Goal: Task Accomplishment & Management: Use online tool/utility

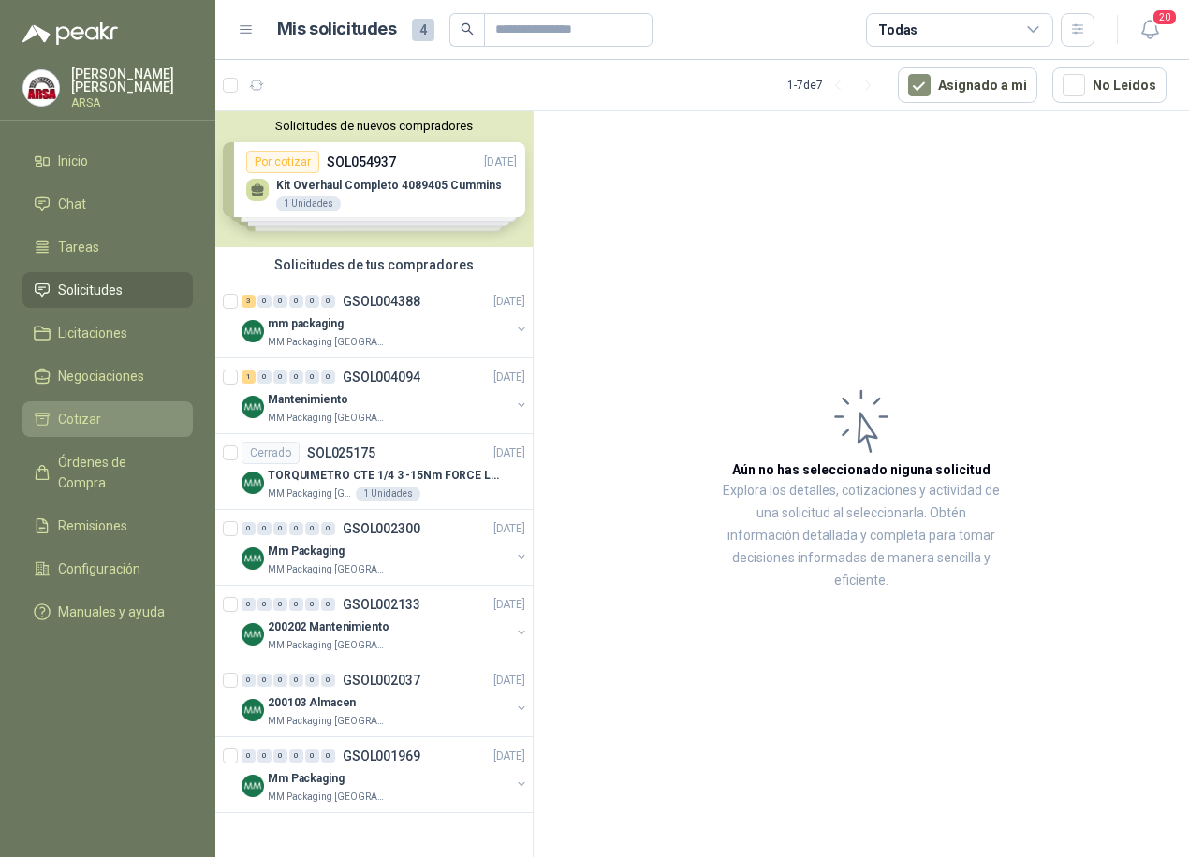
click at [109, 413] on li "Cotizar" at bounding box center [108, 419] width 148 height 21
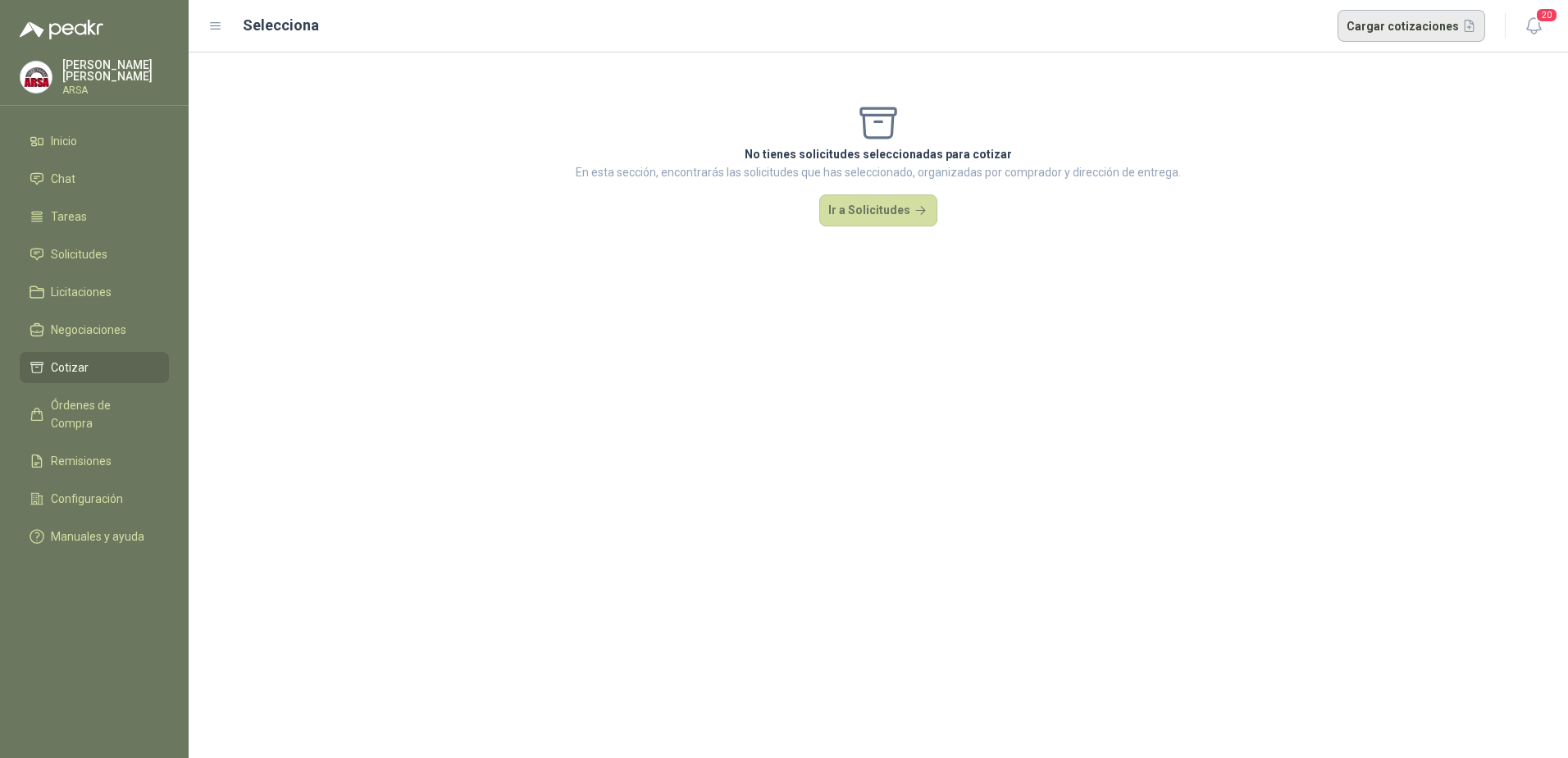
click at [1041, 28] on button "Cargar cotizaciones" at bounding box center [1411, 25] width 148 height 32
click at [1041, 21] on span "20" at bounding box center [1547, 15] width 23 height 16
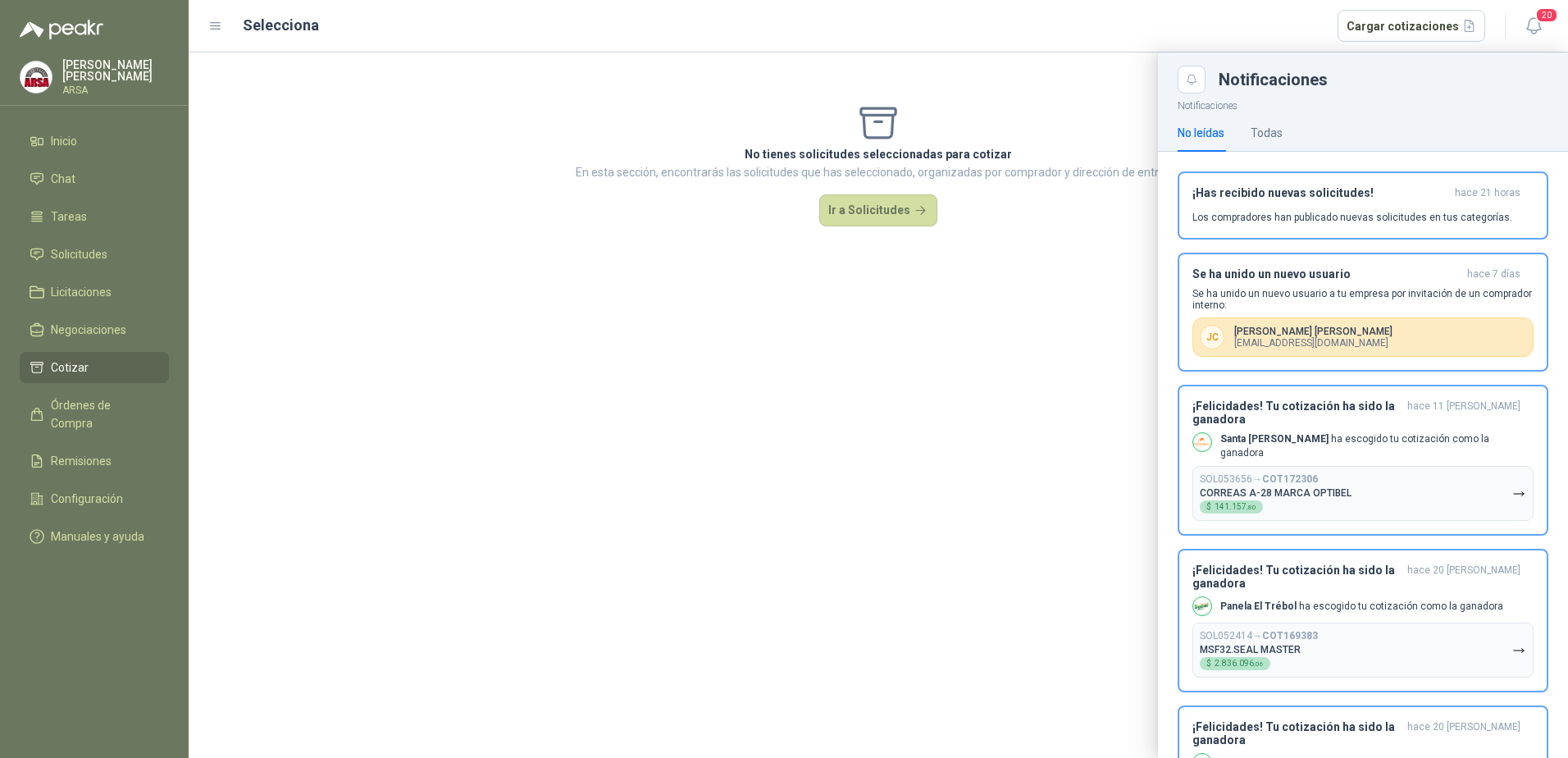
click at [870, 213] on div at bounding box center [878, 405] width 1380 height 705
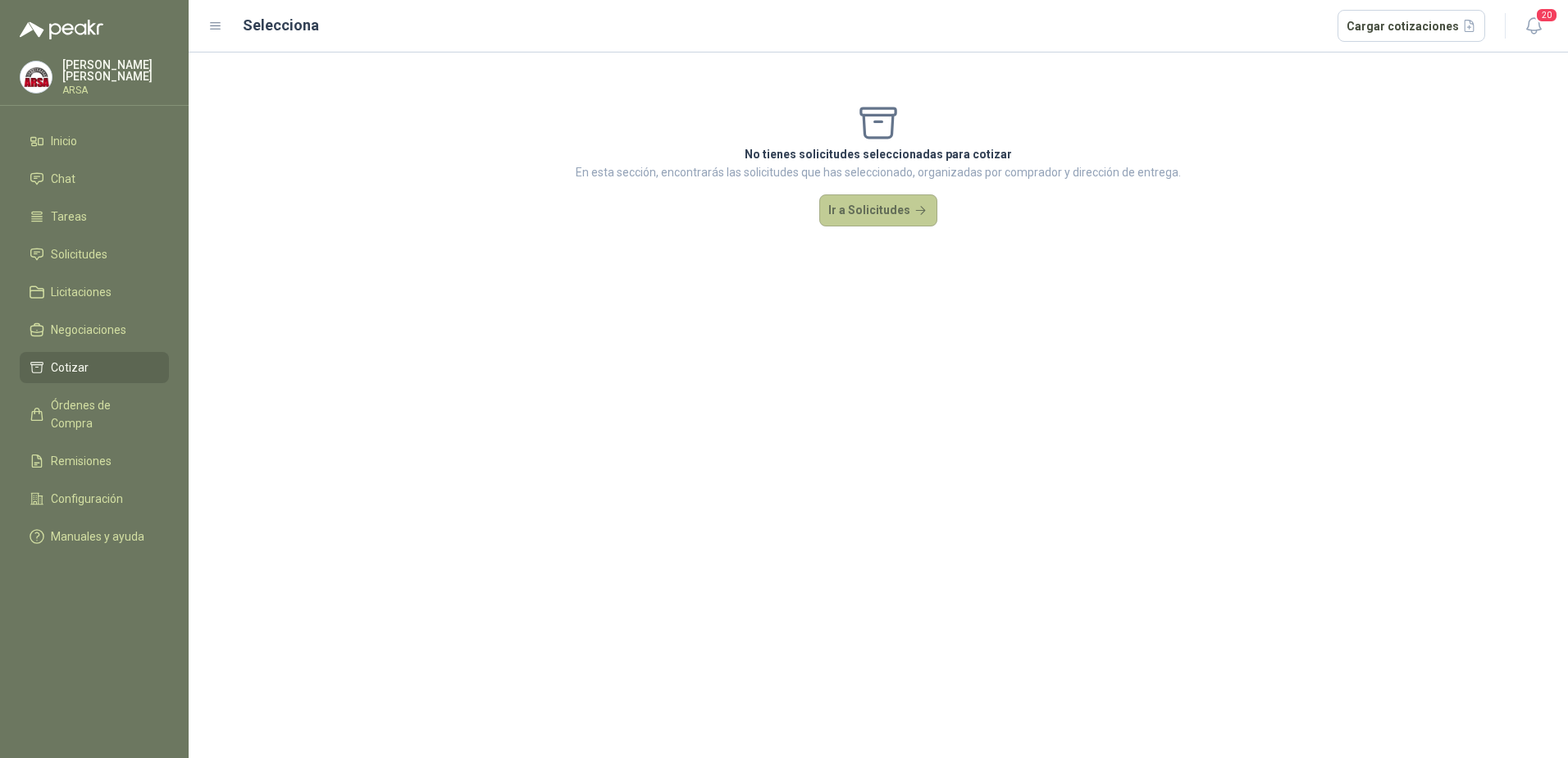
click at [890, 213] on button "Ir a Solicitudes" at bounding box center [878, 210] width 118 height 32
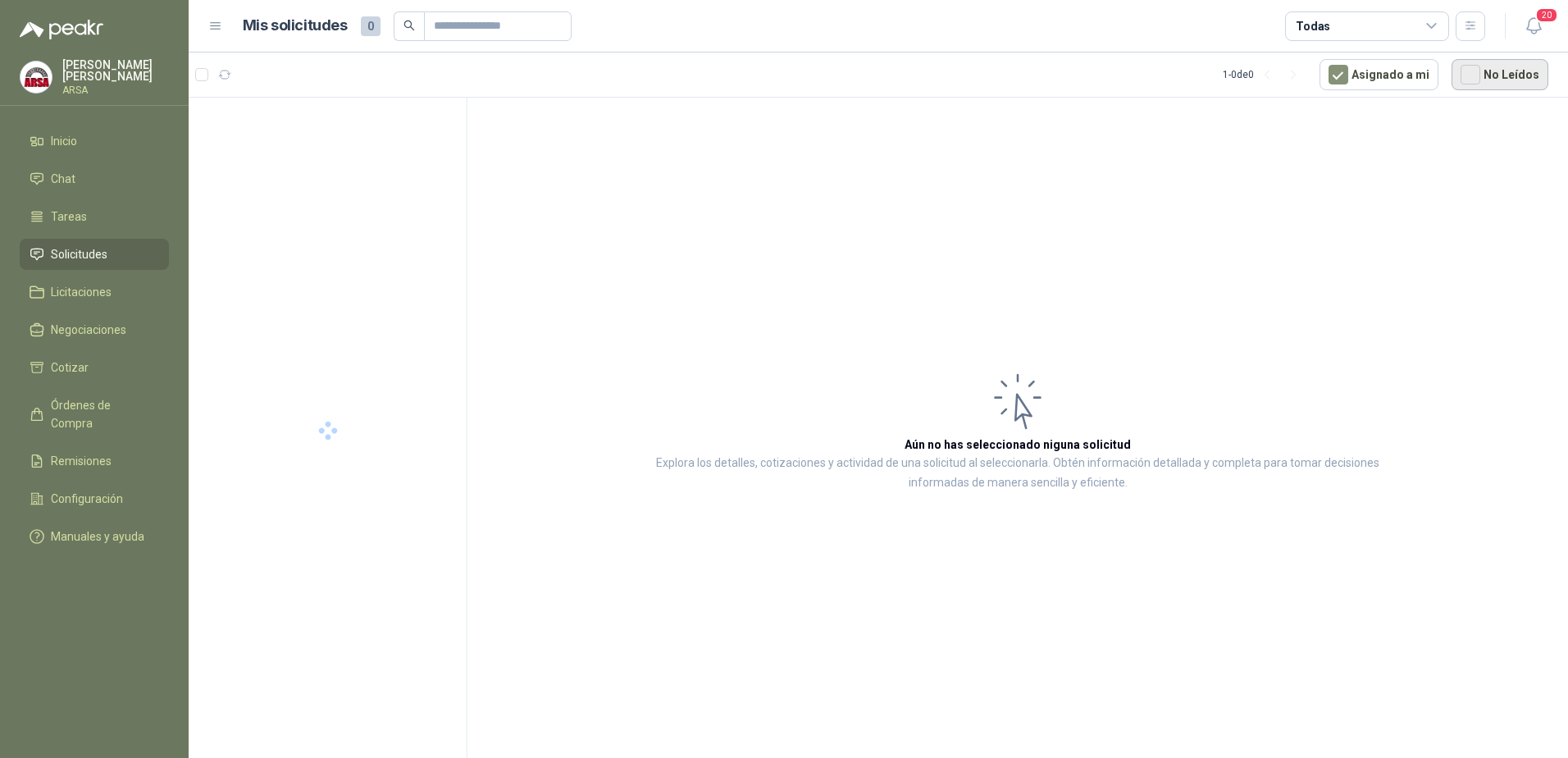
click at [1041, 74] on button "No Leídos" at bounding box center [1501, 74] width 96 height 32
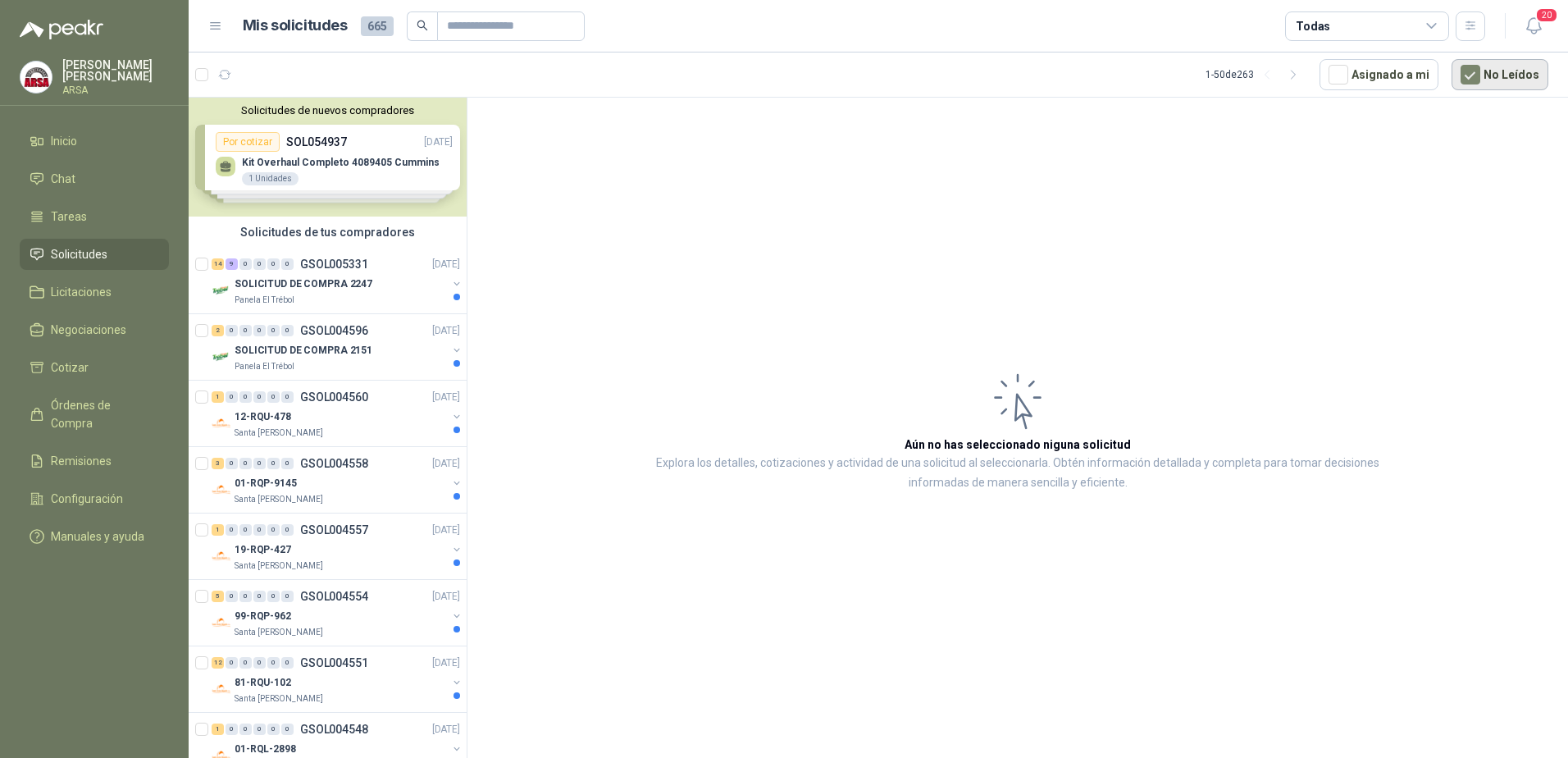
click at [1041, 70] on button "No Leídos" at bounding box center [1501, 74] width 96 height 32
click at [1041, 74] on button "No Leídos" at bounding box center [1501, 74] width 96 height 32
click at [292, 282] on p "SOLICITUD DE COMPRA 2247" at bounding box center [303, 284] width 138 height 16
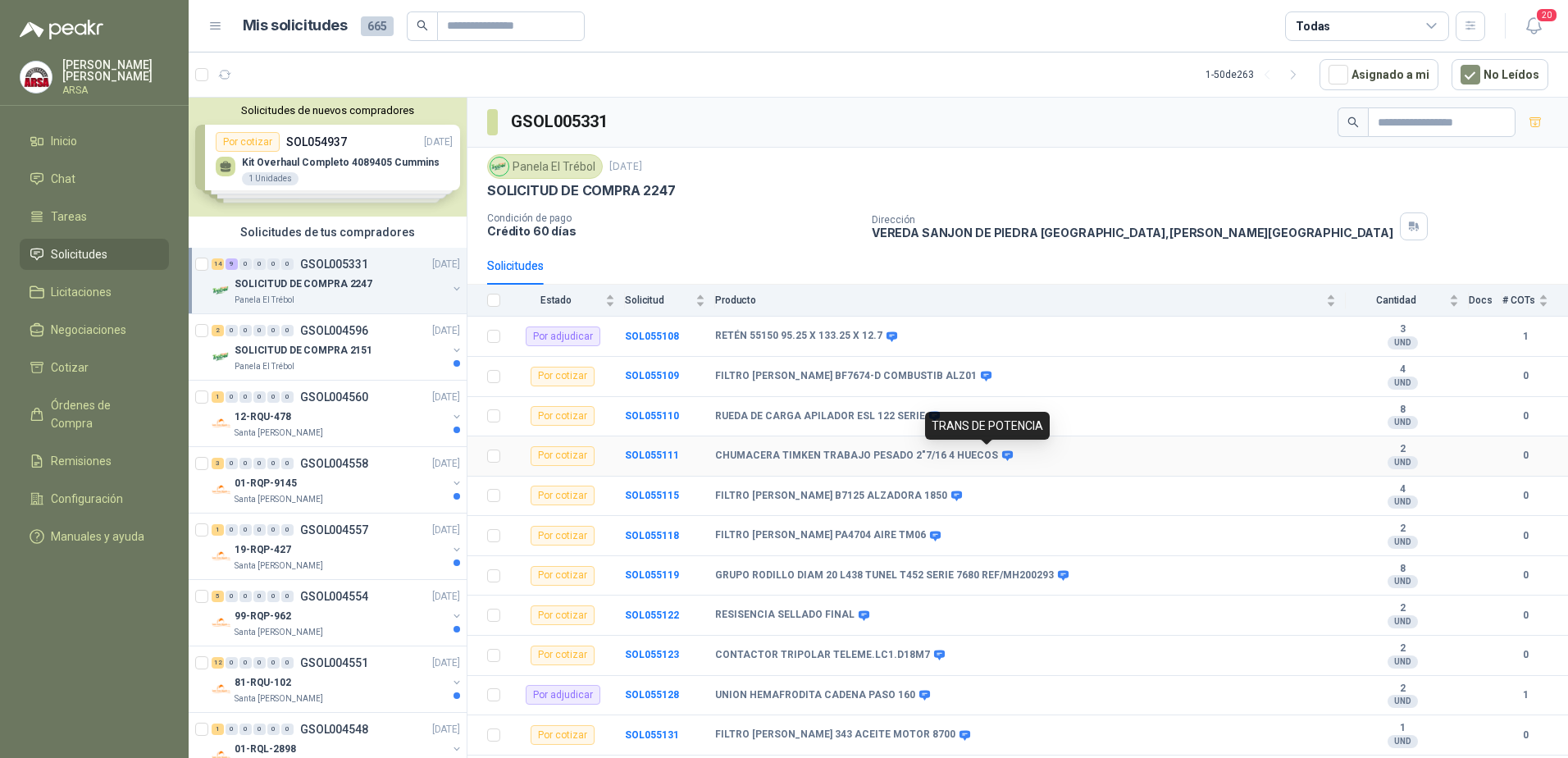
click at [1003, 454] on icon at bounding box center [1008, 456] width 11 height 10
click at [1002, 454] on icon at bounding box center [1008, 456] width 12 height 12
click at [632, 451] on b "SOL055111" at bounding box center [652, 455] width 54 height 11
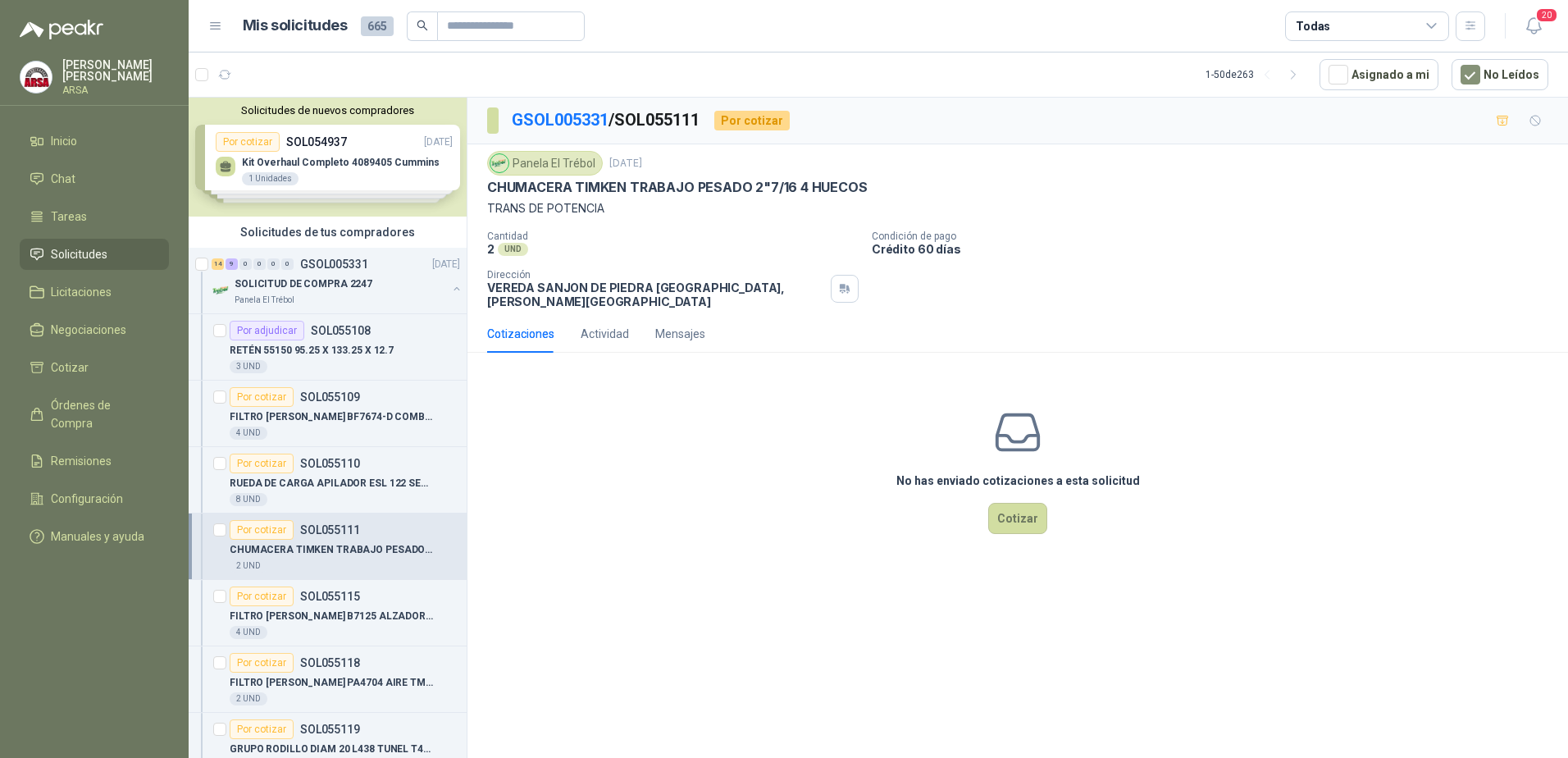
click at [83, 255] on span "Solicitudes" at bounding box center [79, 254] width 57 height 18
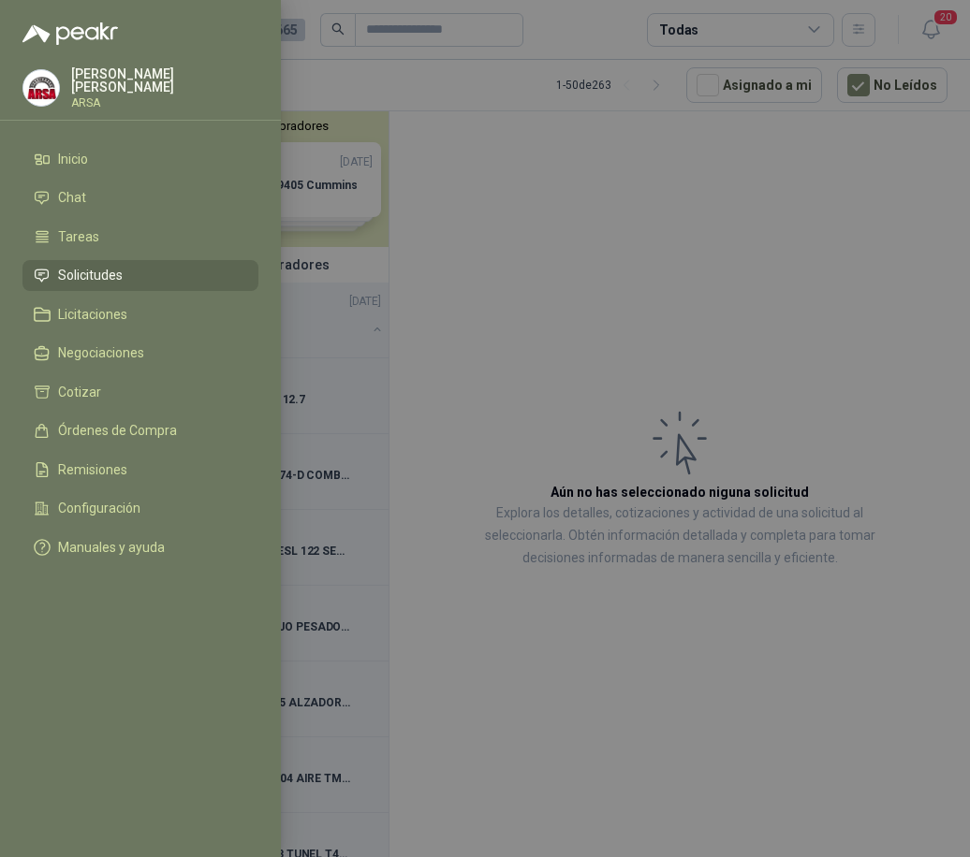
click at [621, 513] on div at bounding box center [485, 428] width 970 height 857
